Goal: Transaction & Acquisition: Purchase product/service

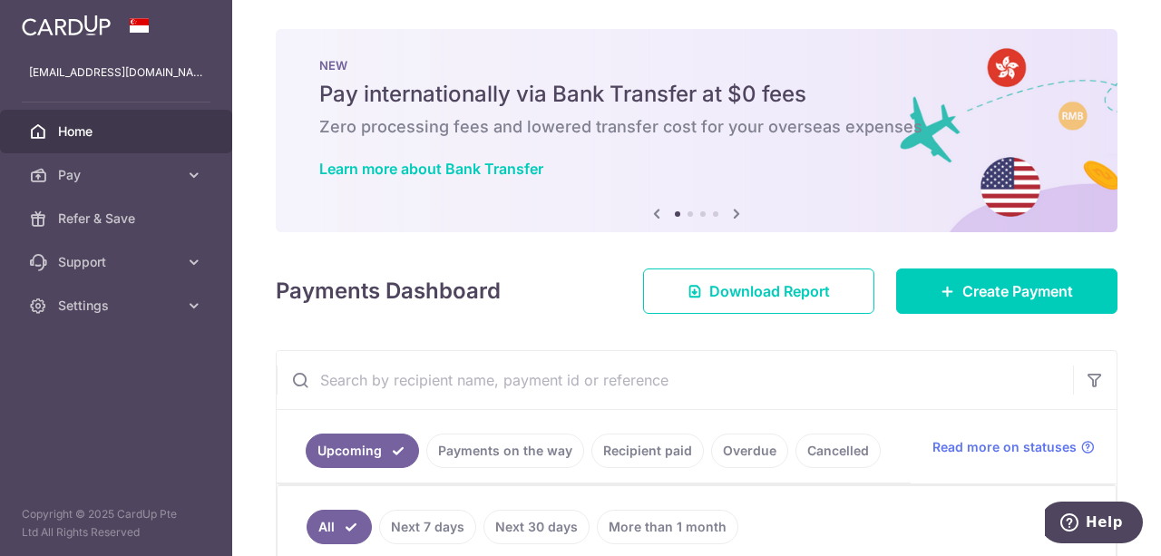
scroll to position [453, 0]
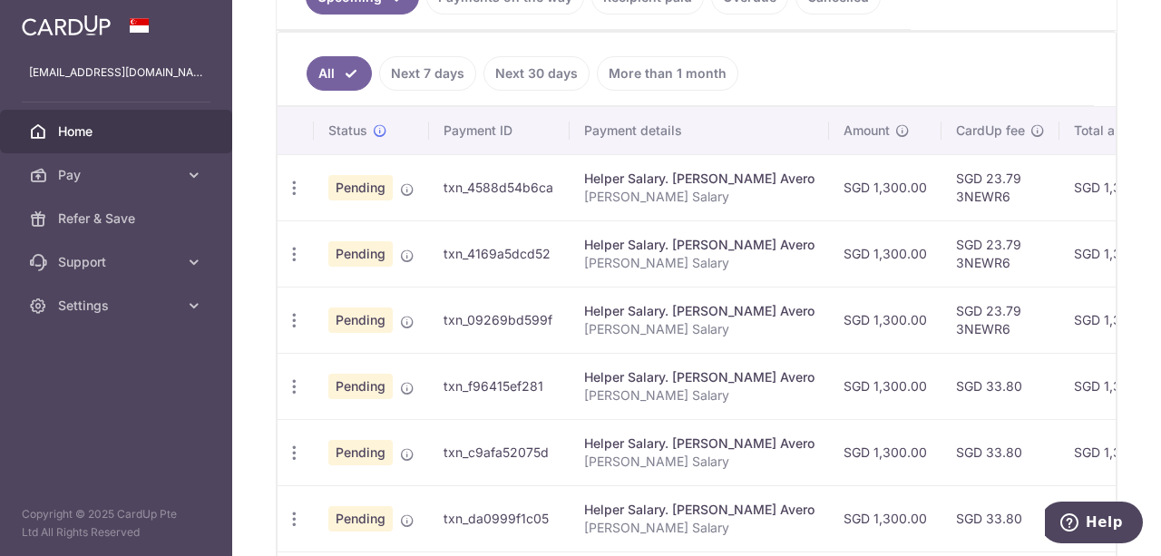
click at [94, 130] on span "Home" at bounding box center [118, 131] width 120 height 18
click at [88, 168] on span "Pay" at bounding box center [118, 175] width 120 height 18
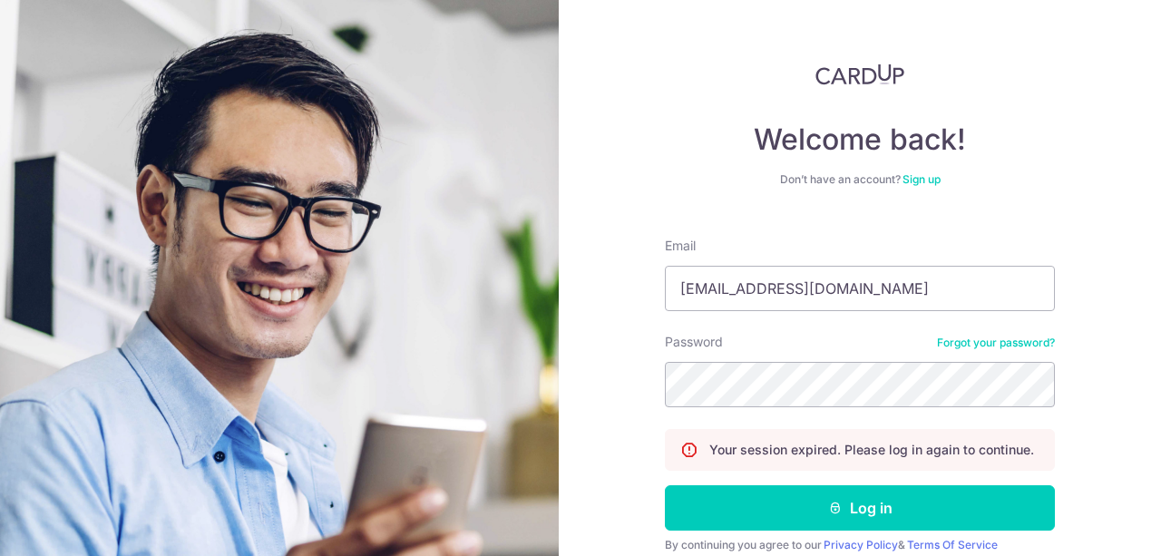
type input "[EMAIL_ADDRESS][DOMAIN_NAME]"
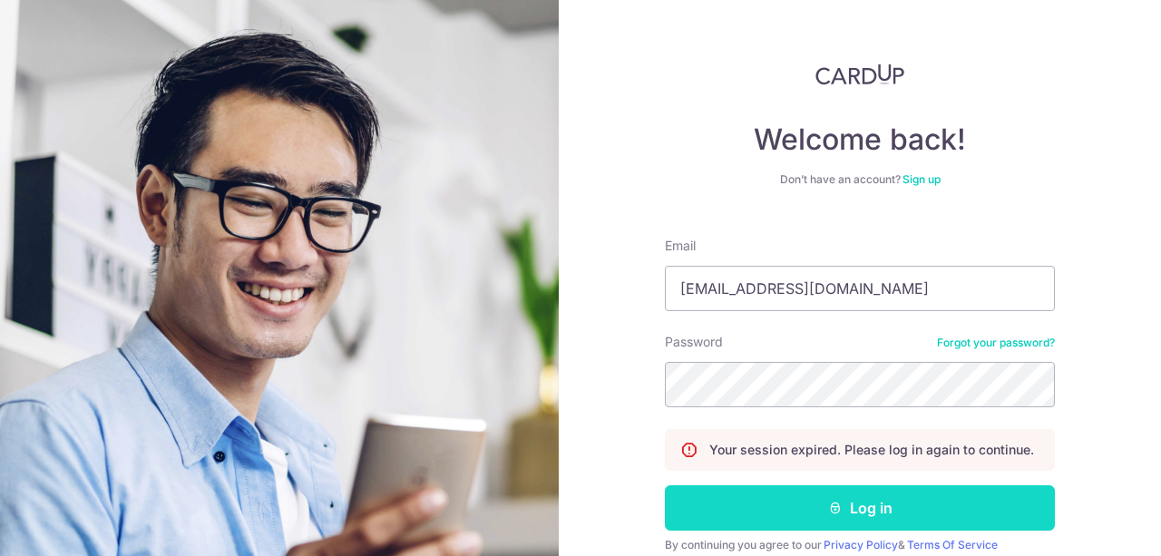
click at [874, 498] on button "Log in" at bounding box center [860, 507] width 390 height 45
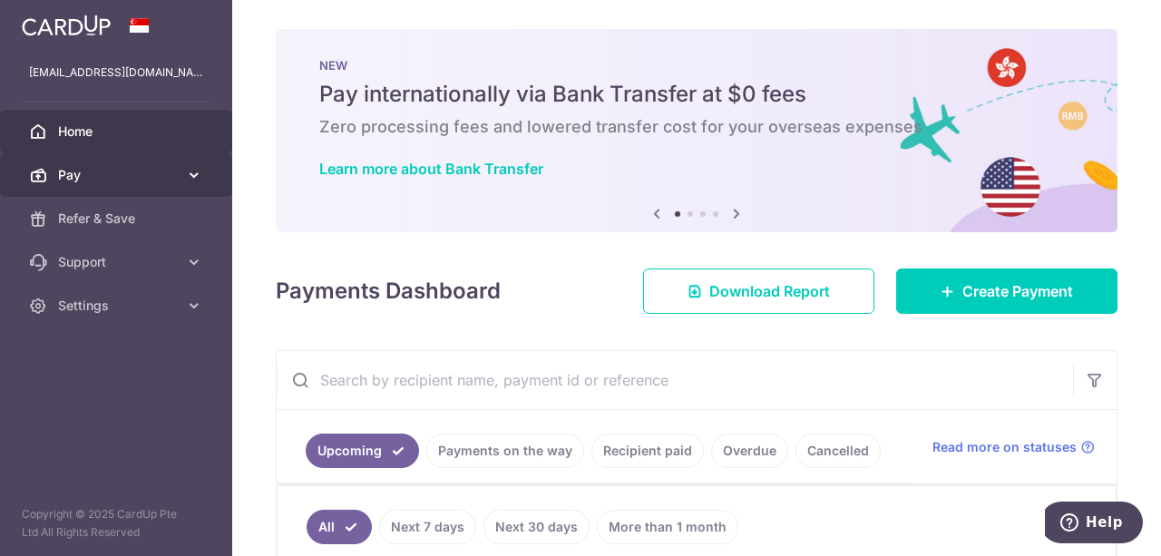
click at [183, 166] on link "Pay" at bounding box center [116, 175] width 232 height 44
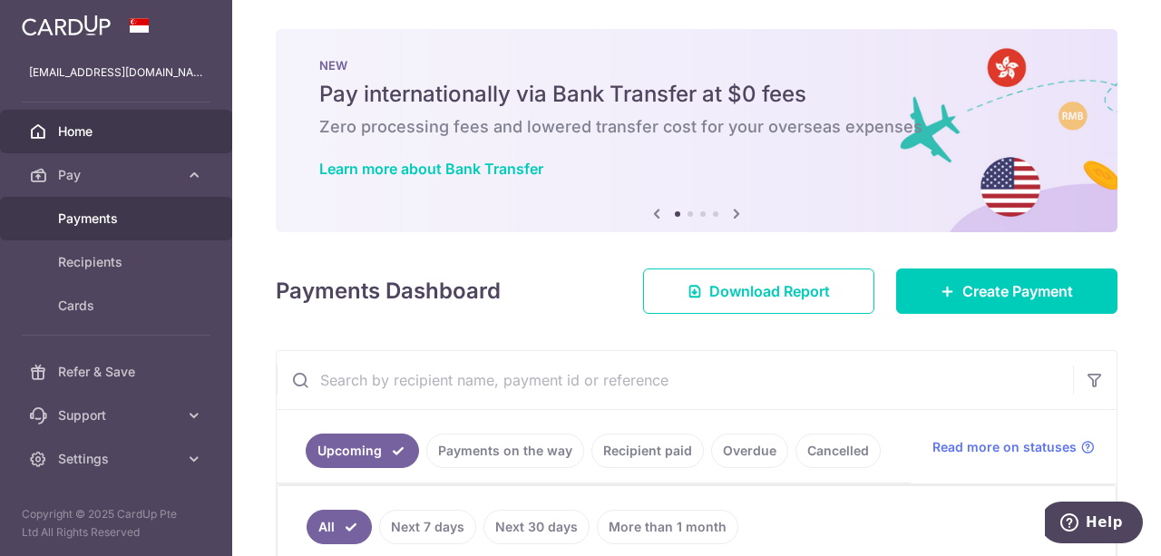
click at [78, 207] on link "Payments" at bounding box center [116, 219] width 232 height 44
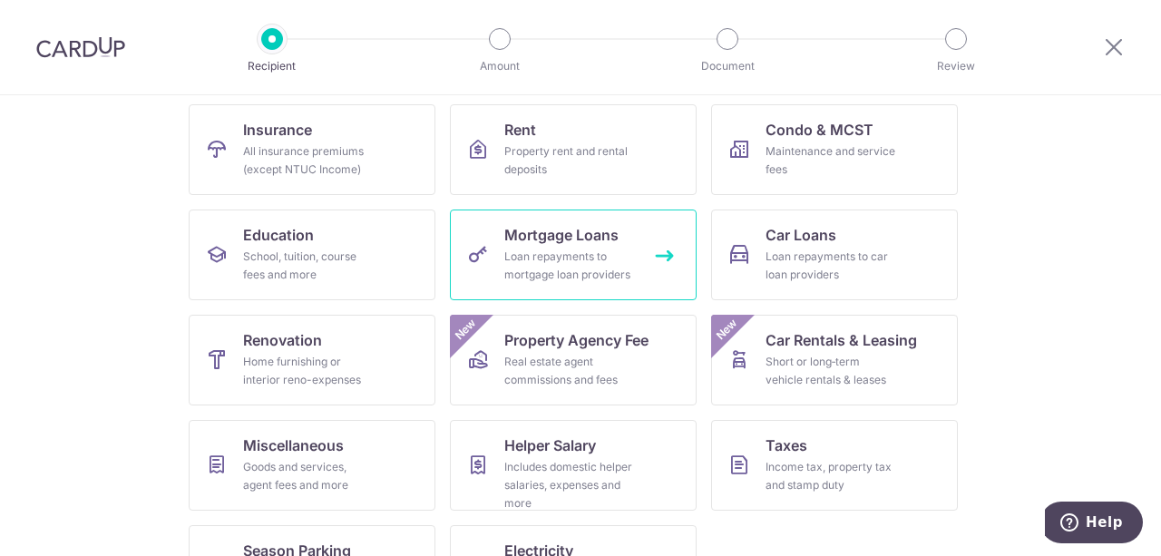
scroll to position [254, 0]
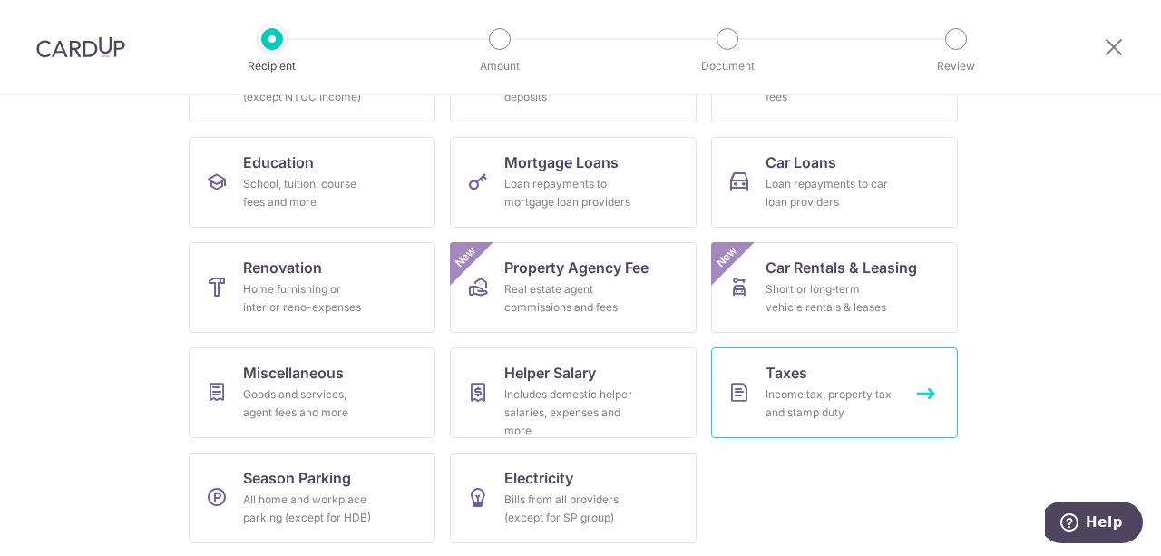
click at [848, 387] on div "Income tax, property tax and stamp duty" at bounding box center [830, 403] width 131 height 36
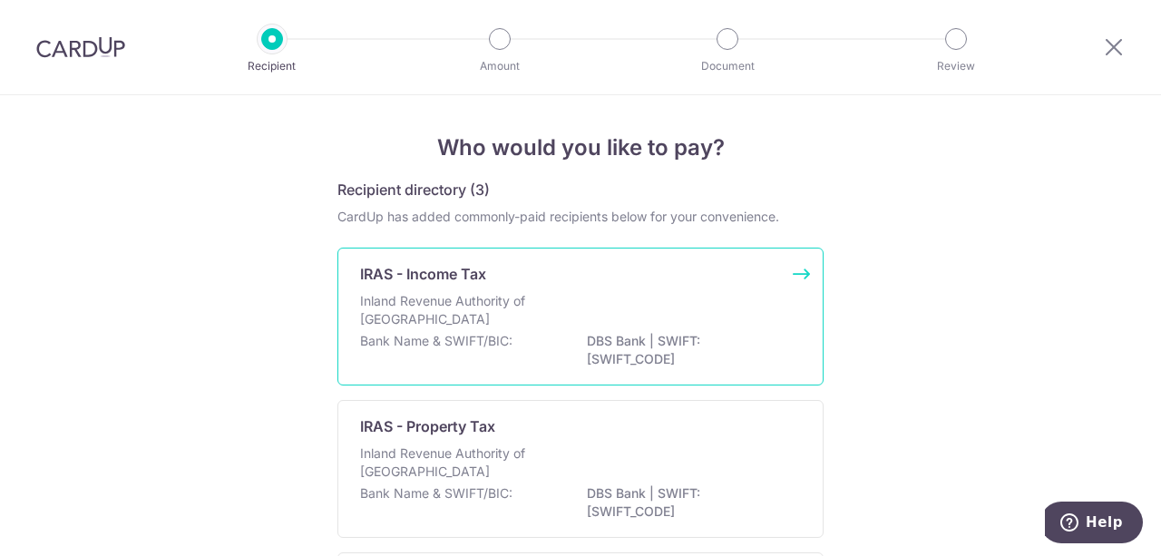
click at [515, 308] on p "Inland Revenue Authority of [GEOGRAPHIC_DATA]" at bounding box center [456, 310] width 192 height 36
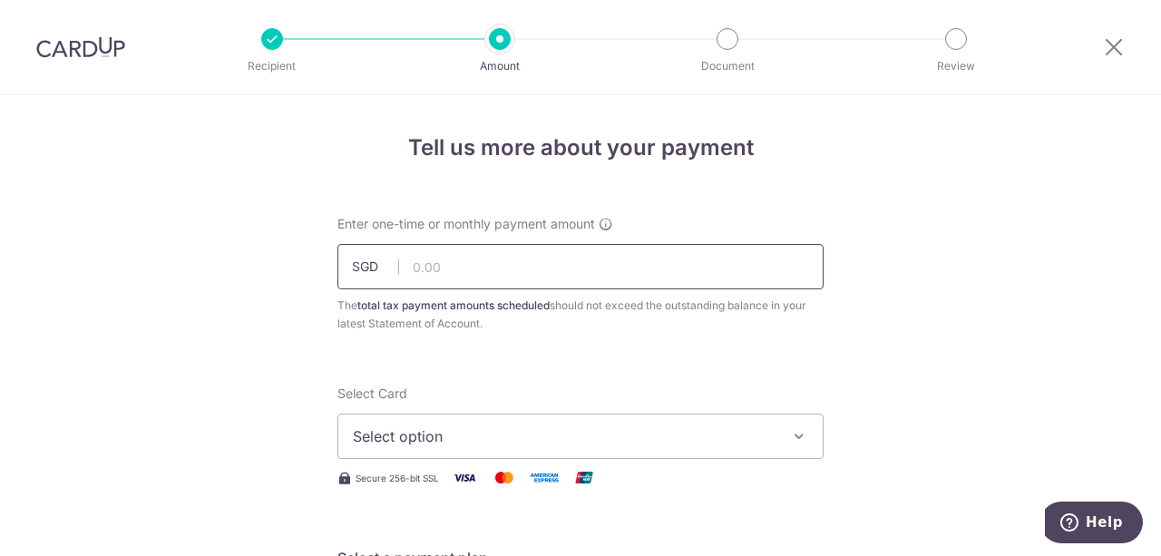
click at [520, 281] on input "text" at bounding box center [580, 266] width 486 height 45
type input "5,320.86"
click at [575, 425] on span "Select option" at bounding box center [564, 436] width 423 height 22
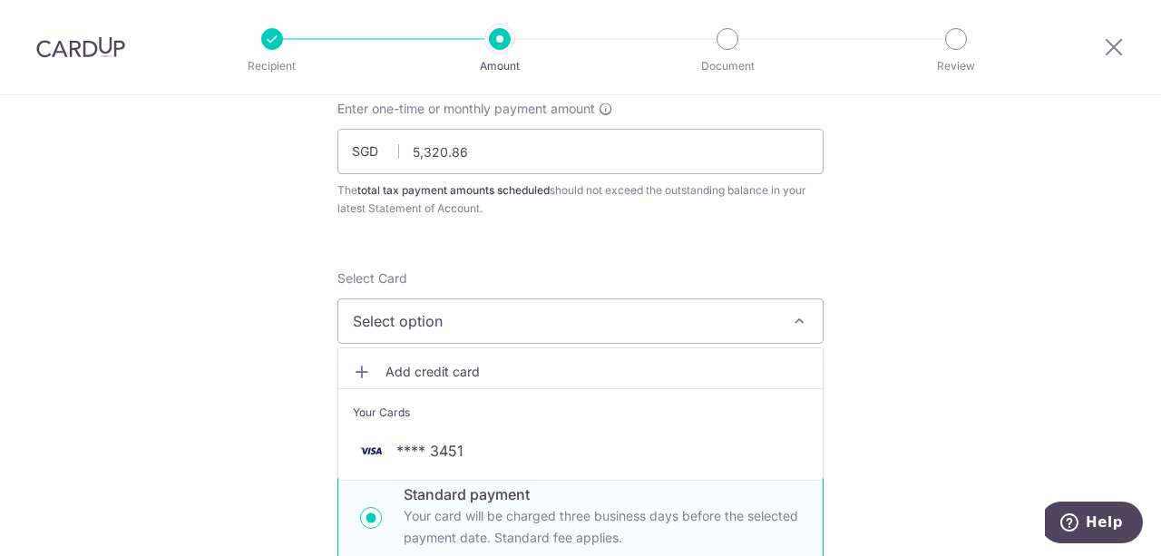
scroll to position [181, 0]
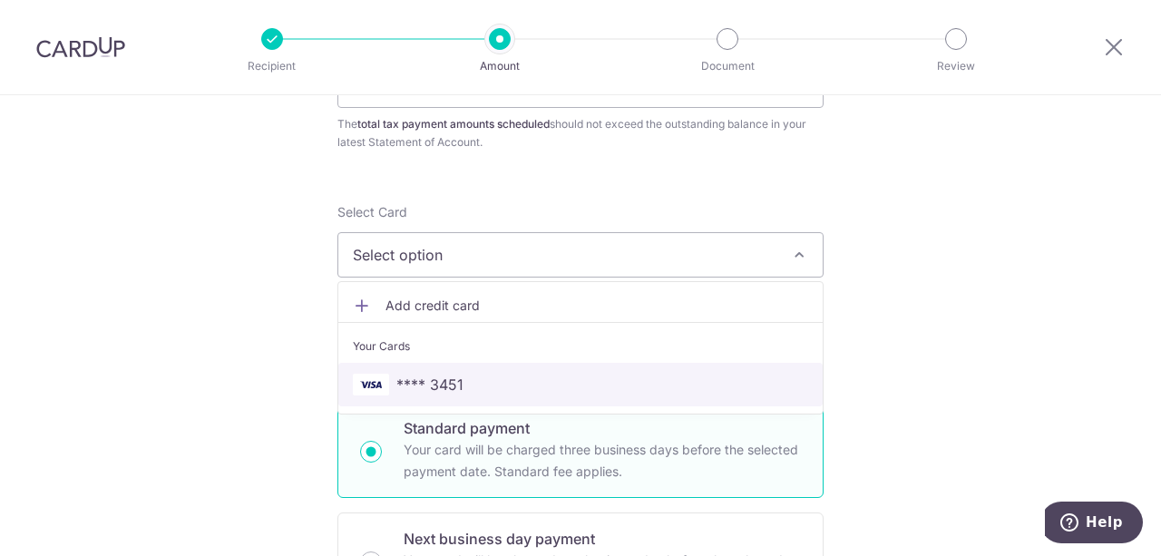
click at [503, 389] on span "**** 3451" at bounding box center [580, 385] width 455 height 22
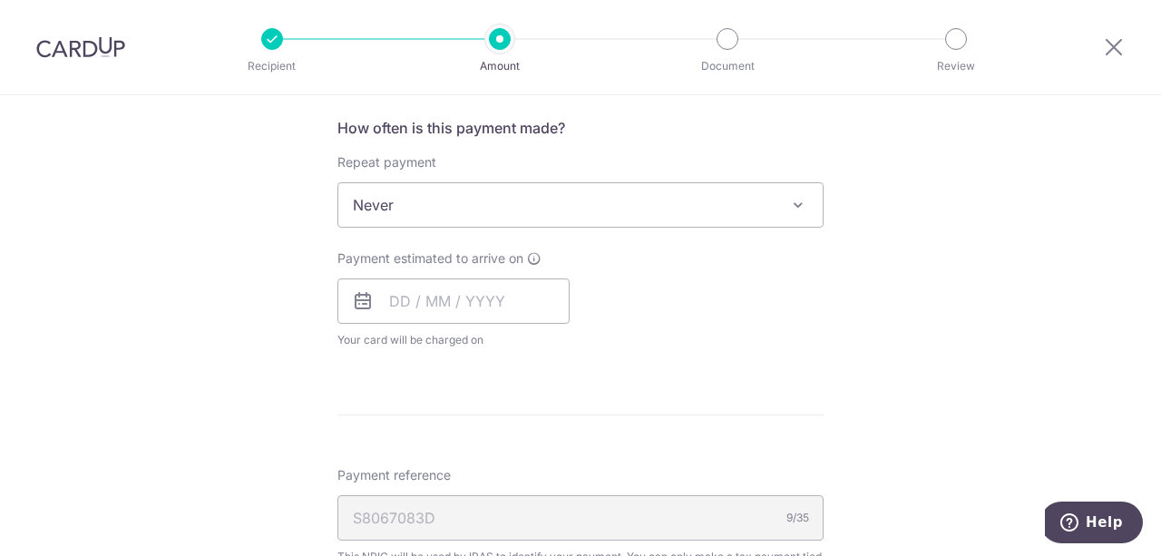
scroll to position [726, 0]
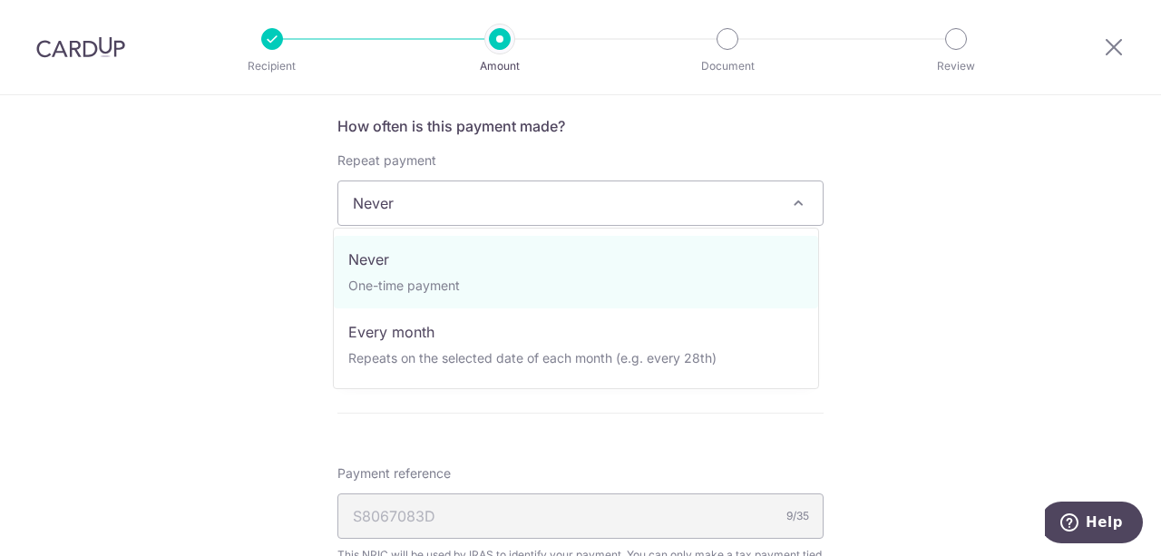
click at [641, 219] on span "Never" at bounding box center [580, 203] width 484 height 44
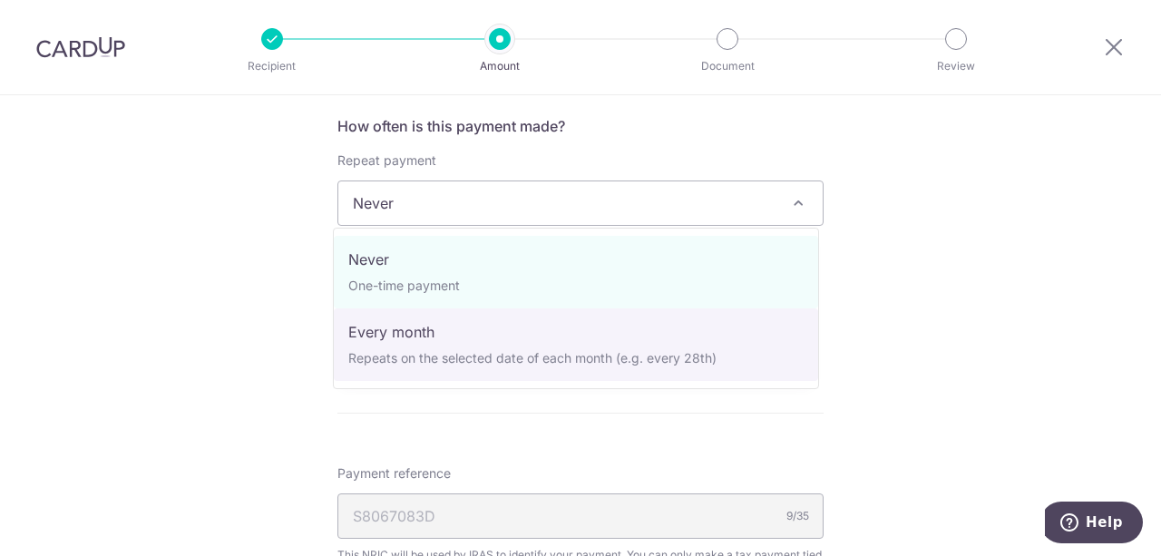
select select "3"
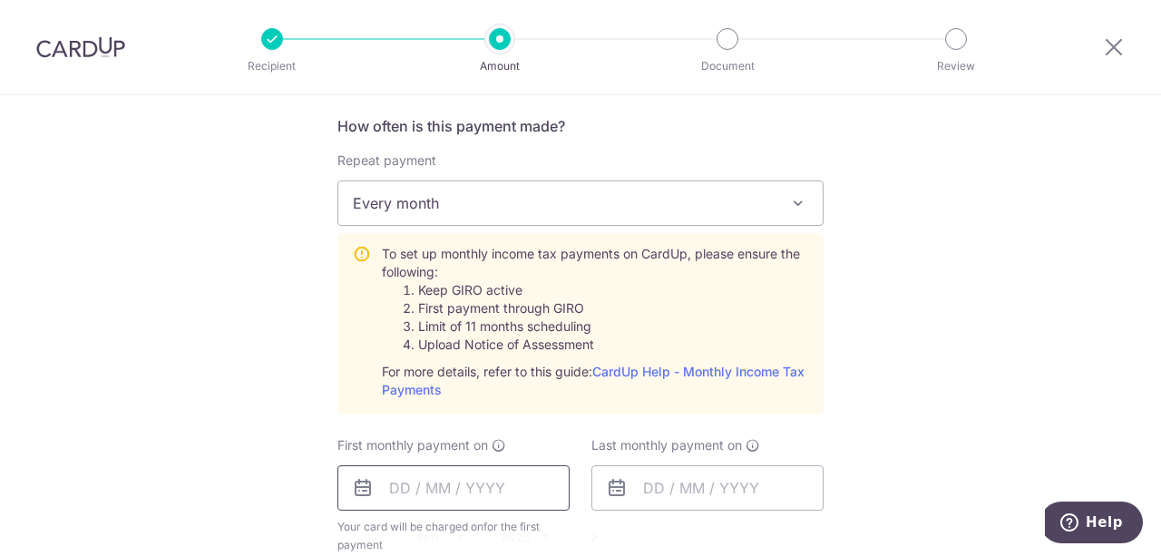
click at [439, 486] on input "text" at bounding box center [453, 487] width 232 height 45
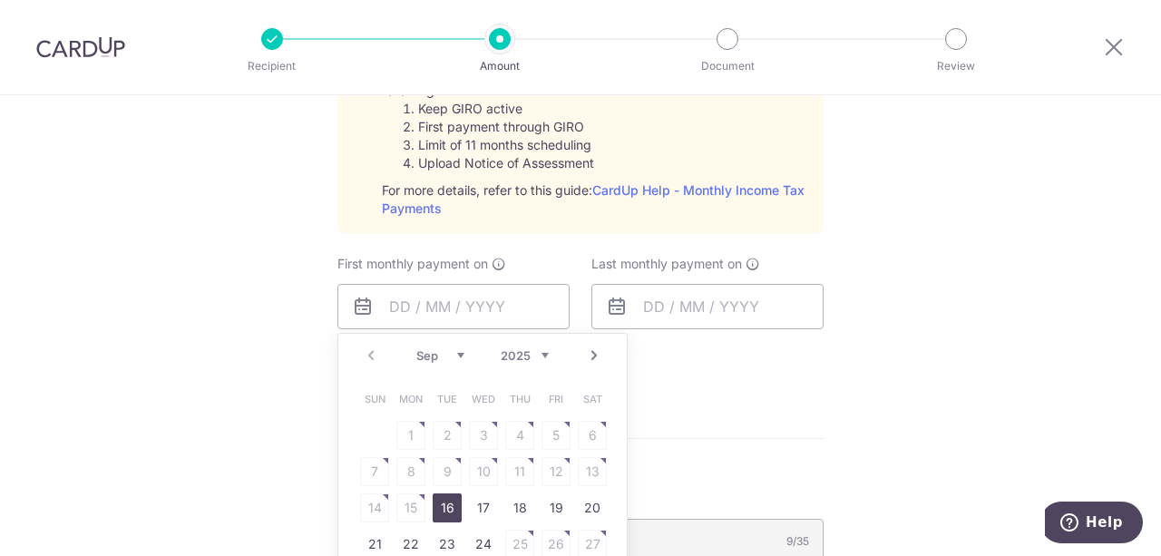
click at [444, 510] on link "16" at bounding box center [447, 507] width 29 height 29
type input "[DATE]"
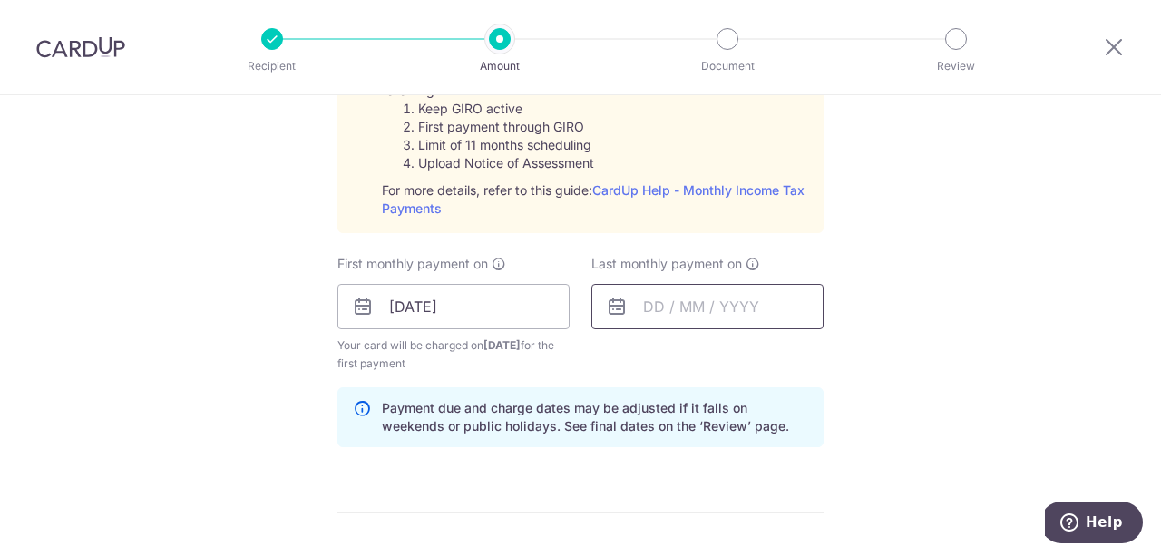
click at [721, 300] on input "text" at bounding box center [707, 306] width 232 height 45
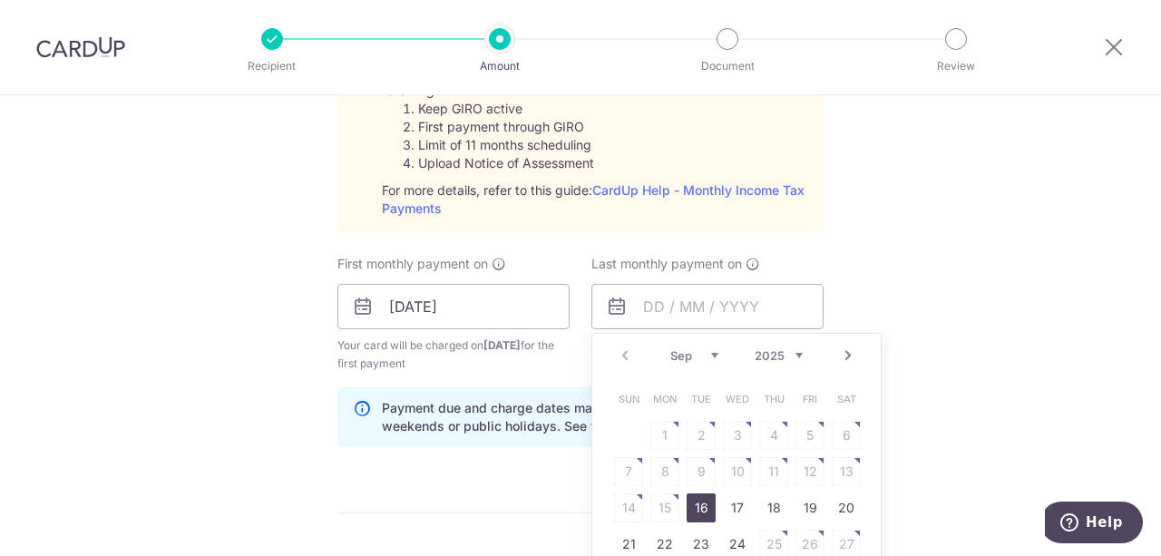
click at [704, 353] on select "Sep Oct Nov Dec" at bounding box center [694, 355] width 48 height 15
click at [789, 348] on select "2025 2026" at bounding box center [779, 355] width 48 height 15
click at [711, 348] on select "Jan Feb Mar Apr May Jun Jul Aug Sep Oct" at bounding box center [694, 355] width 48 height 15
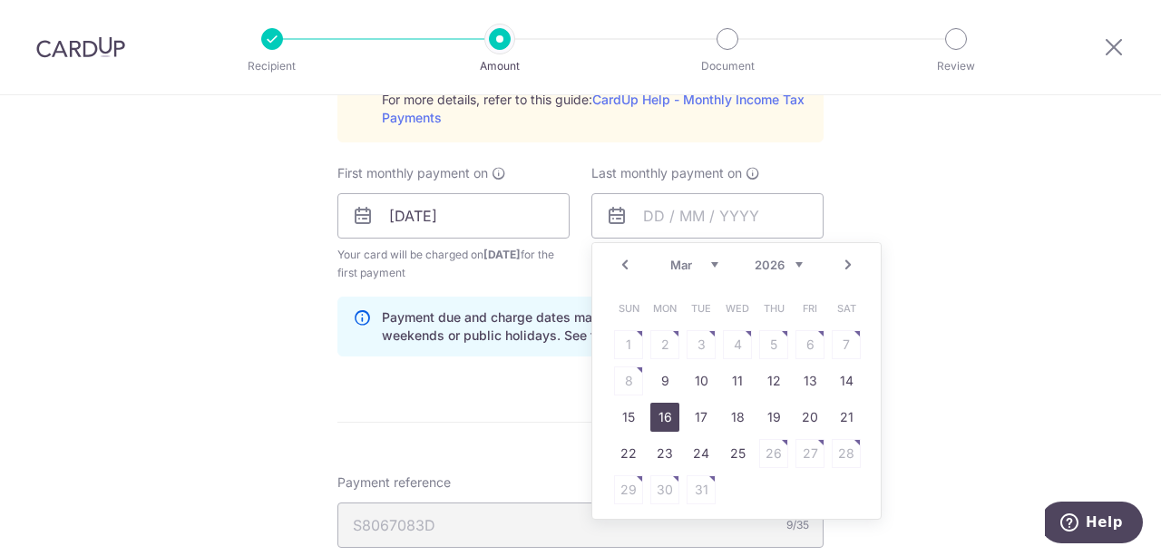
click at [665, 422] on link "16" at bounding box center [664, 417] width 29 height 29
type input "[DATE]"
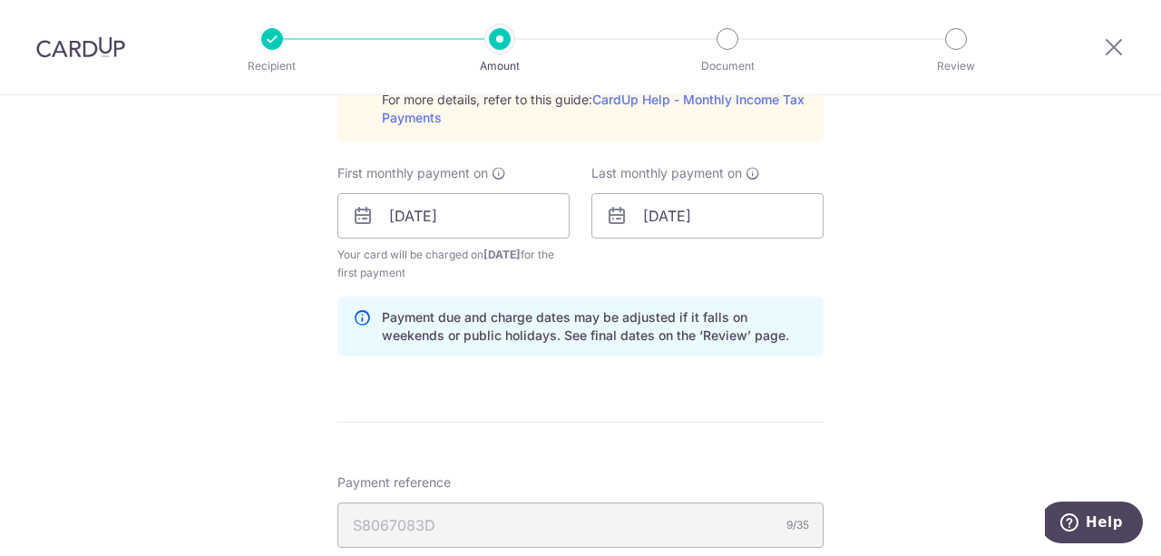
click at [999, 272] on div "Tell us more about your payment Enter one-time or monthly payment amount SGD 5,…" at bounding box center [580, 80] width 1161 height 1965
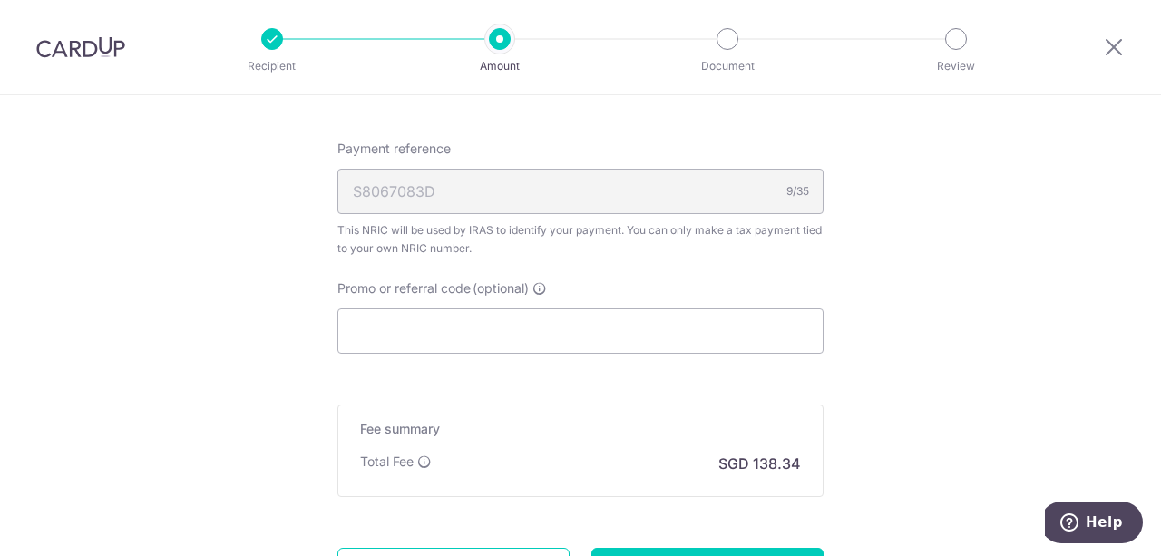
scroll to position [1360, 0]
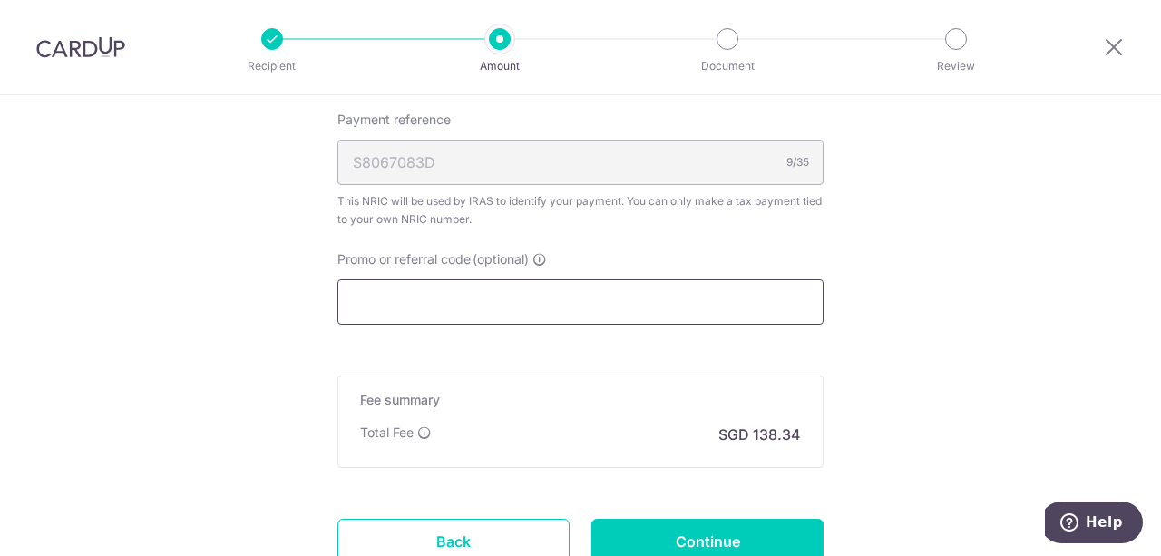
click at [689, 293] on input "Promo or referral code (optional)" at bounding box center [580, 301] width 486 height 45
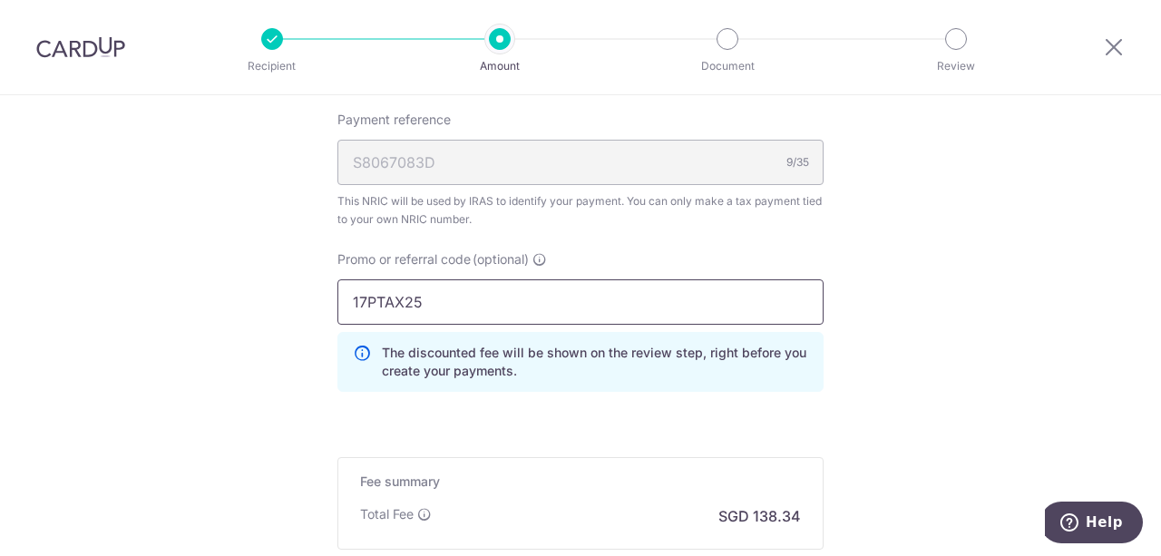
type input "17PTAX25"
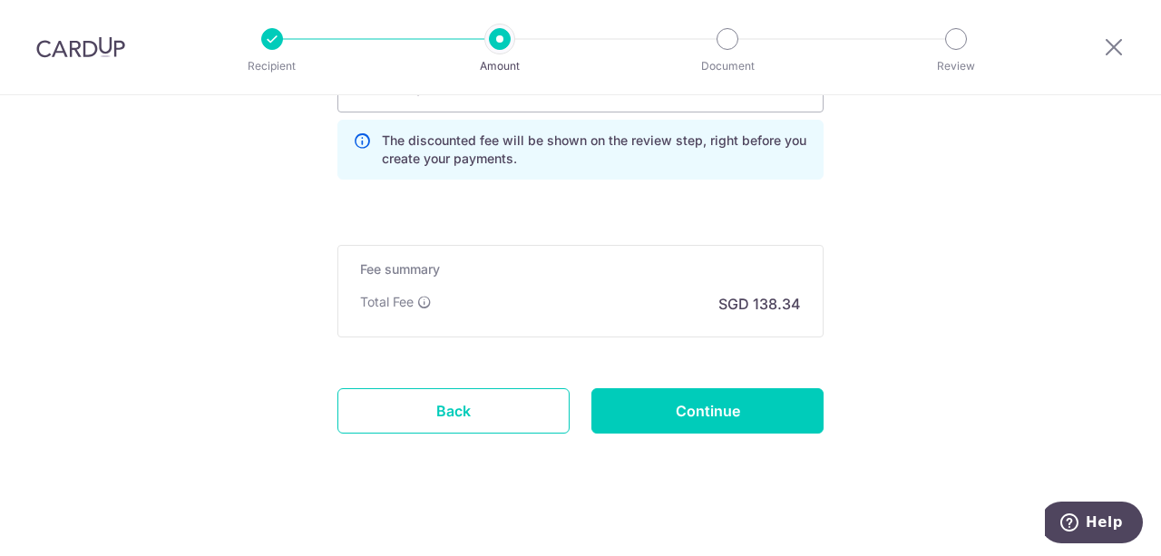
scroll to position [1580, 0]
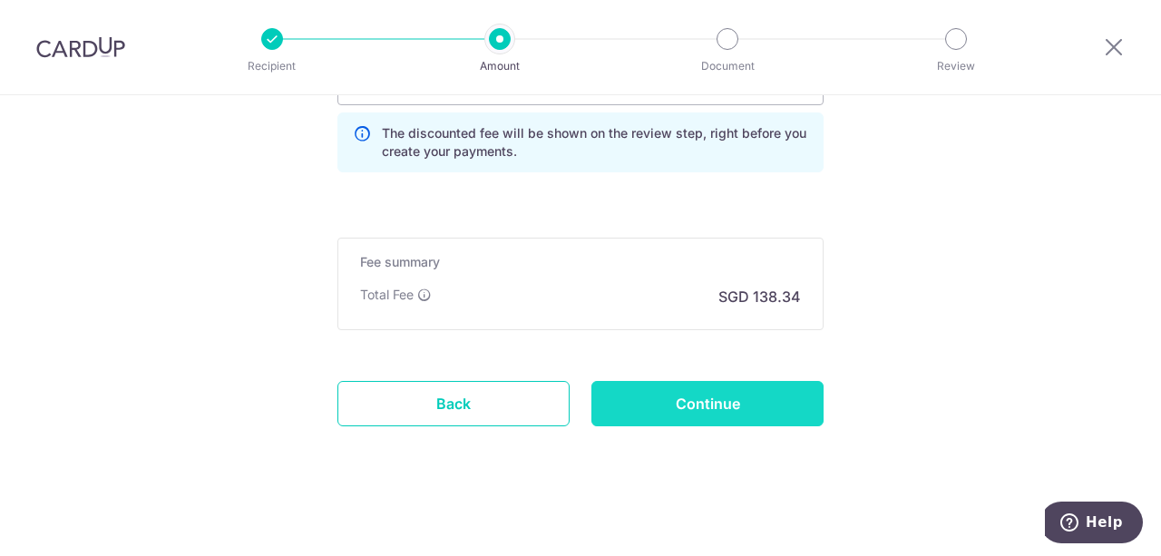
click at [729, 396] on input "Continue" at bounding box center [707, 403] width 232 height 45
type input "Create Schedule"
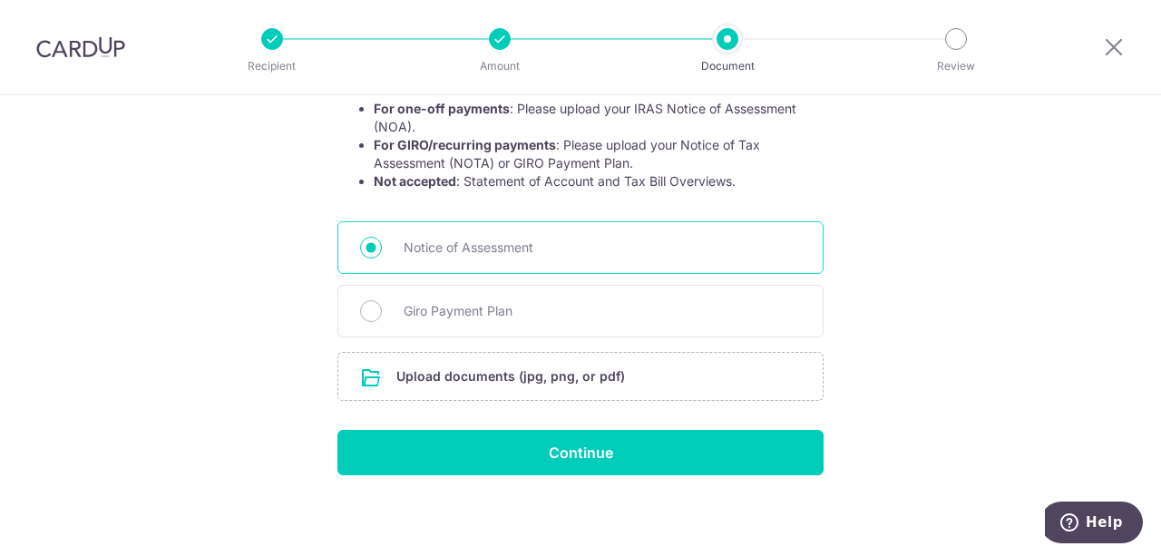
scroll to position [366, 0]
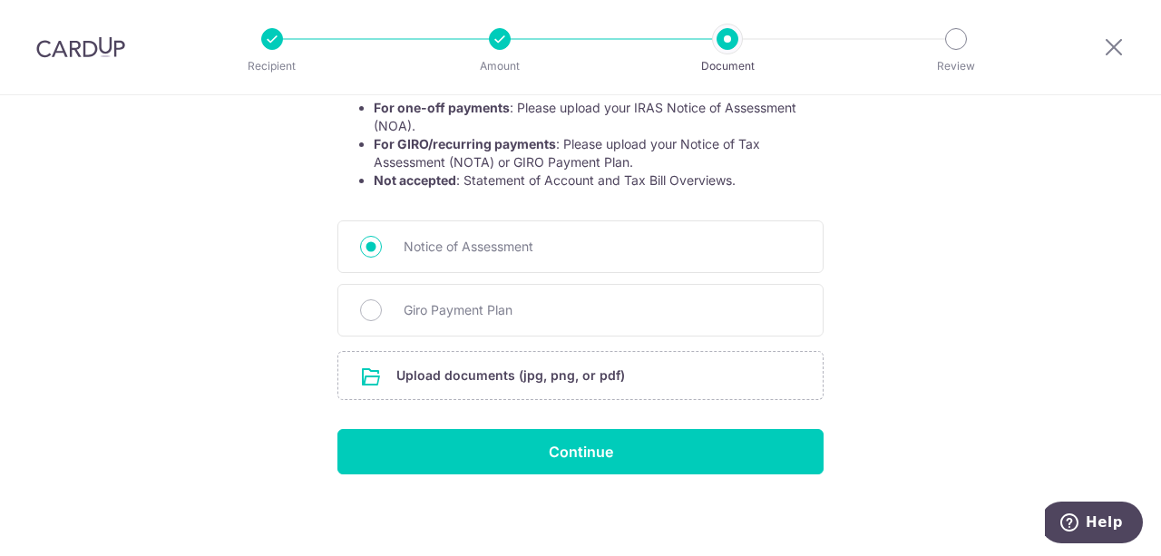
click at [495, 348] on form "Your supporting documents will enable us to approve your payments smoothly! Ple…" at bounding box center [580, 162] width 486 height 626
click at [513, 384] on input "file" at bounding box center [580, 375] width 484 height 47
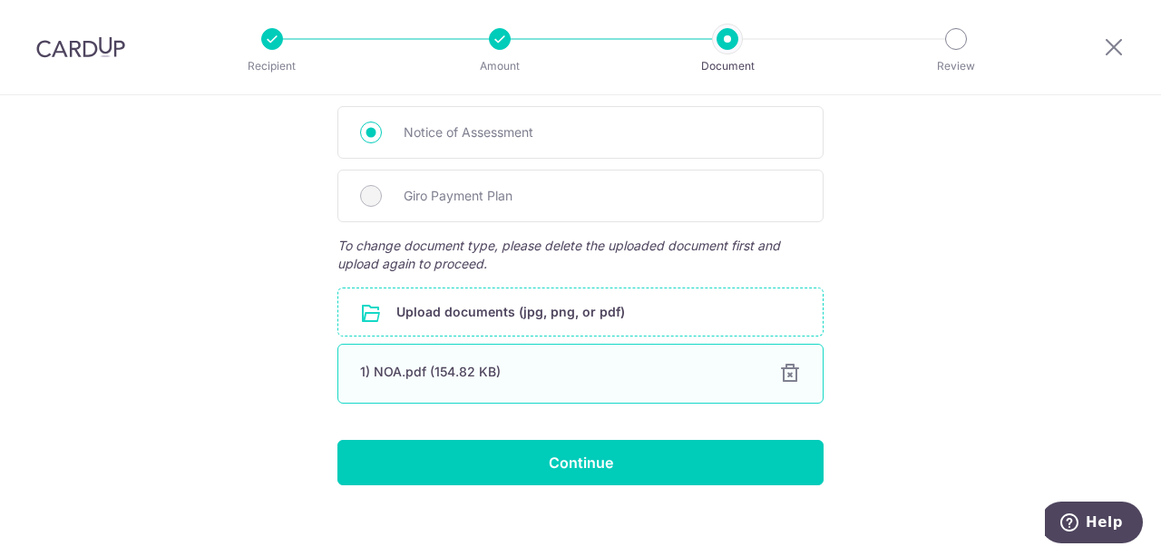
scroll to position [492, 0]
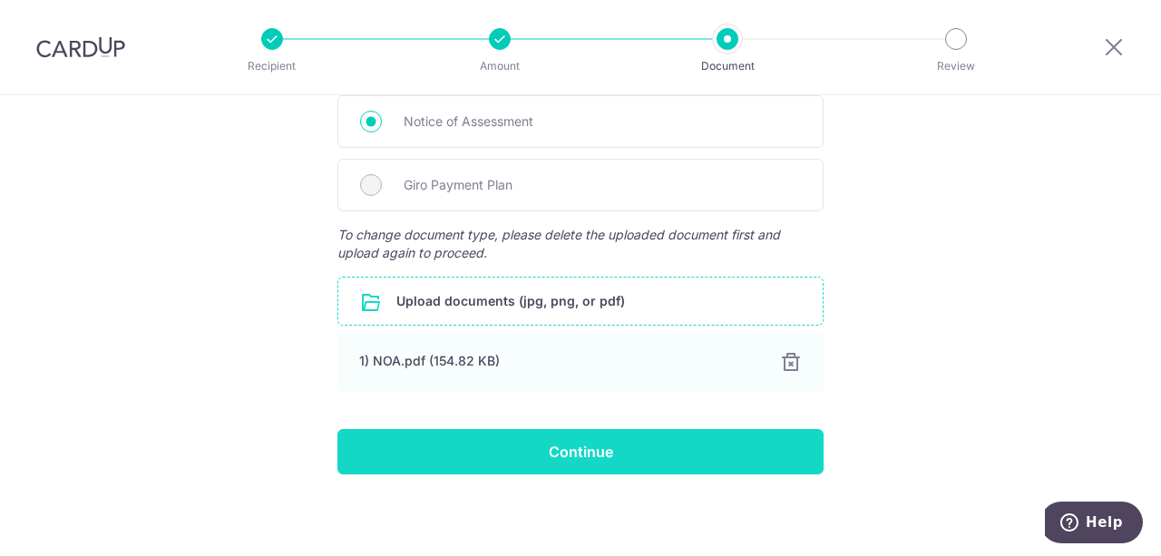
click at [579, 455] on input "Continue" at bounding box center [580, 451] width 486 height 45
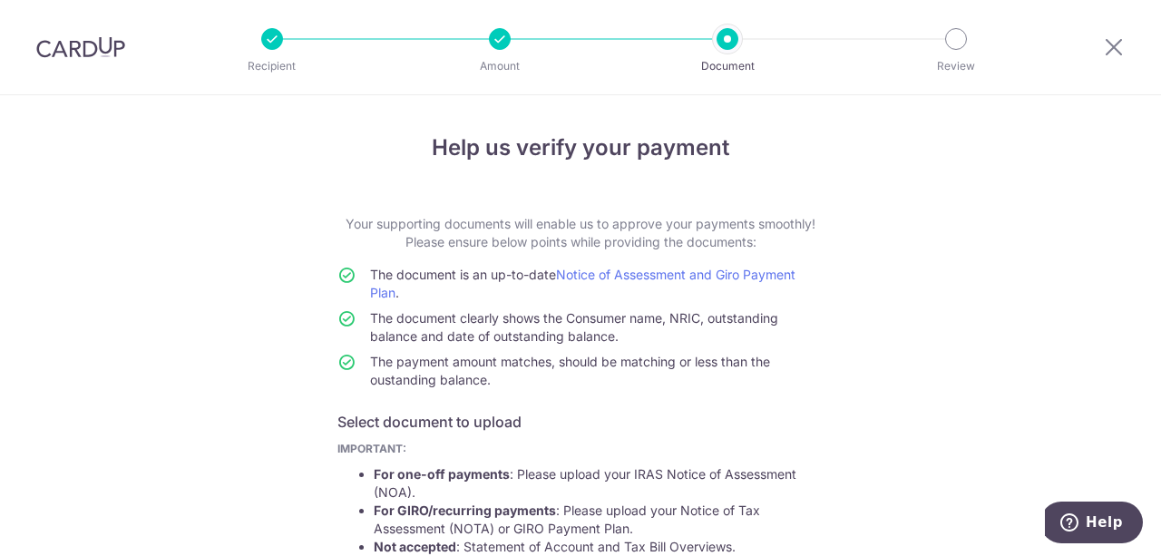
scroll to position [181, 0]
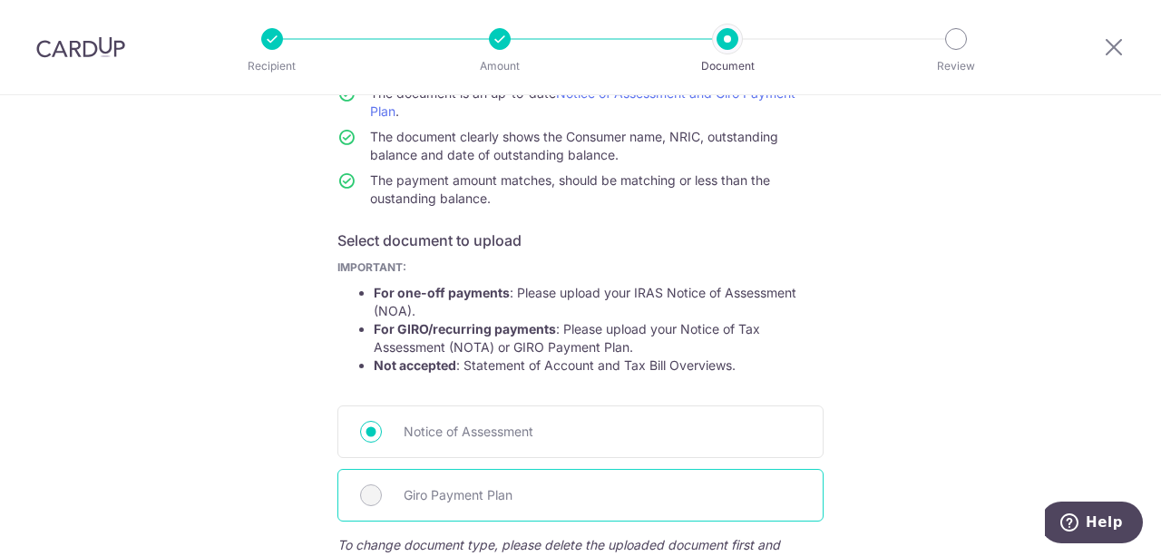
click at [440, 484] on span "Giro Payment Plan" at bounding box center [602, 495] width 397 height 22
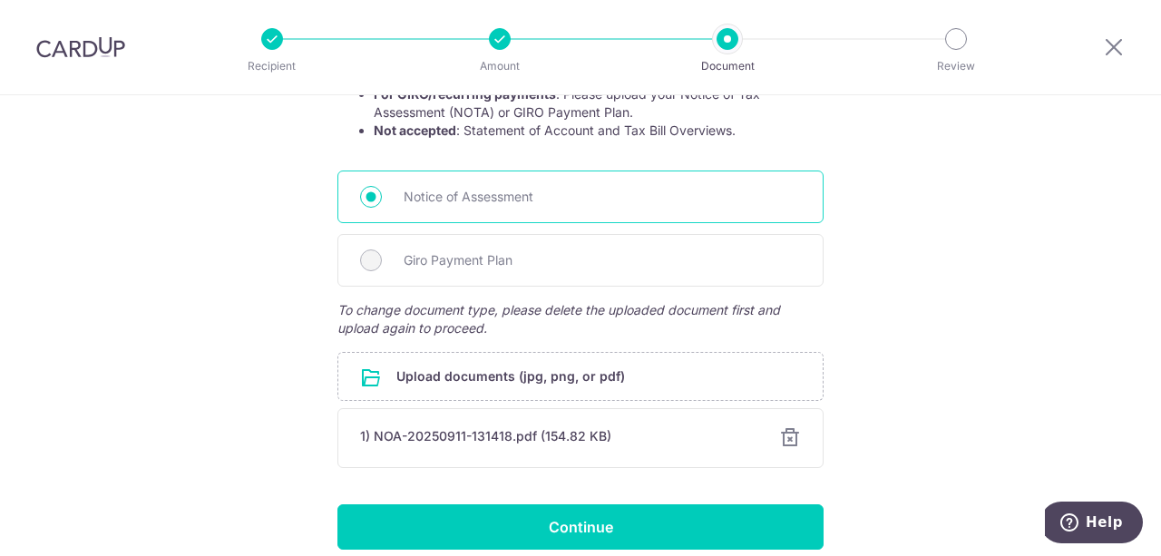
scroll to position [453, 0]
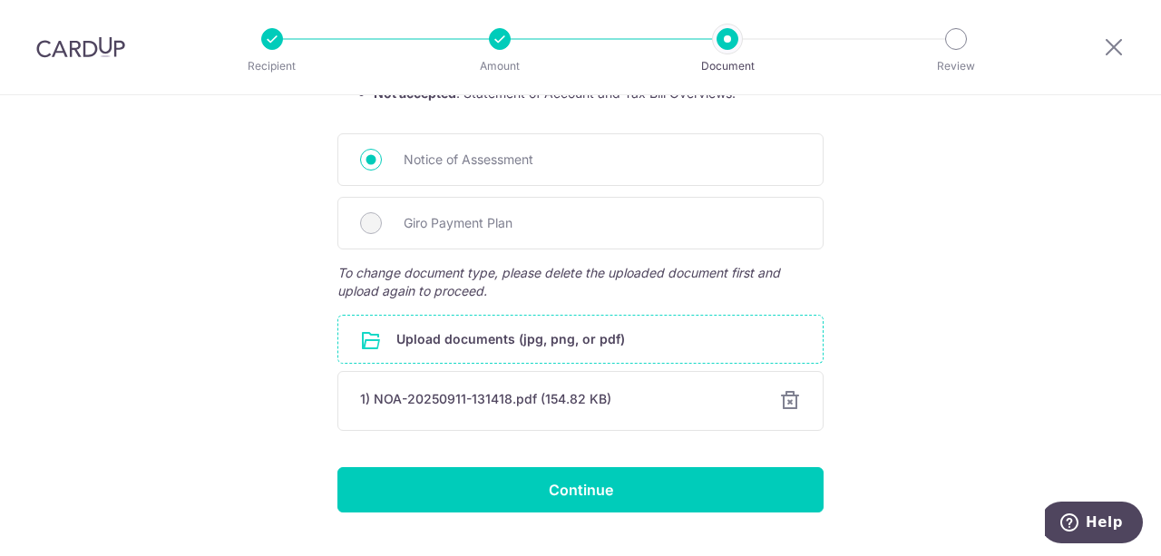
click at [538, 346] on input "file" at bounding box center [580, 339] width 484 height 47
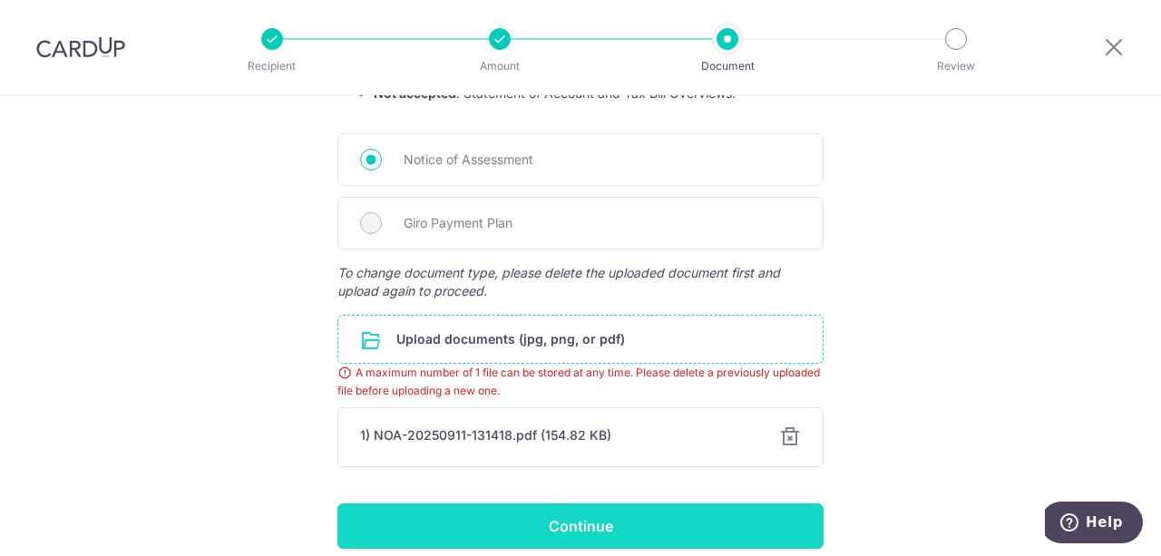
click at [573, 536] on input "Continue" at bounding box center [580, 525] width 486 height 45
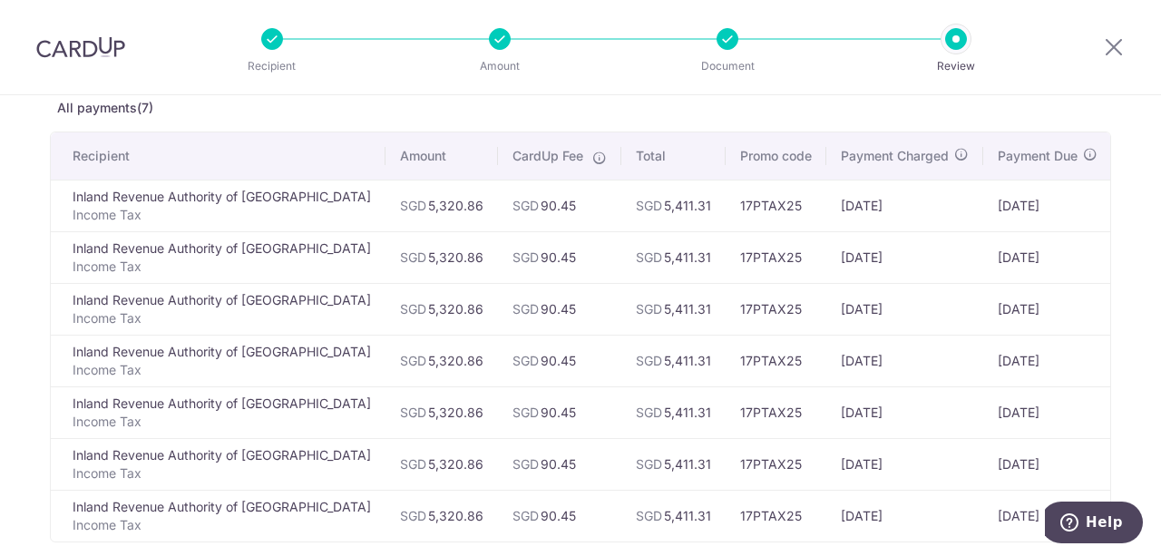
scroll to position [272, 0]
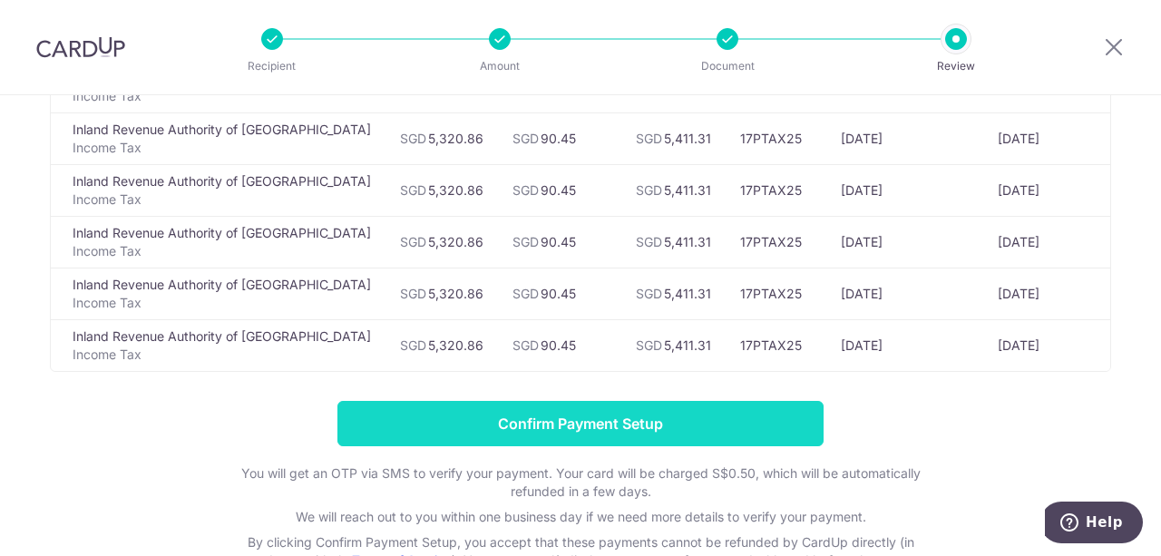
click at [637, 432] on input "Confirm Payment Setup" at bounding box center [580, 423] width 486 height 45
